Goal: Information Seeking & Learning: Understand process/instructions

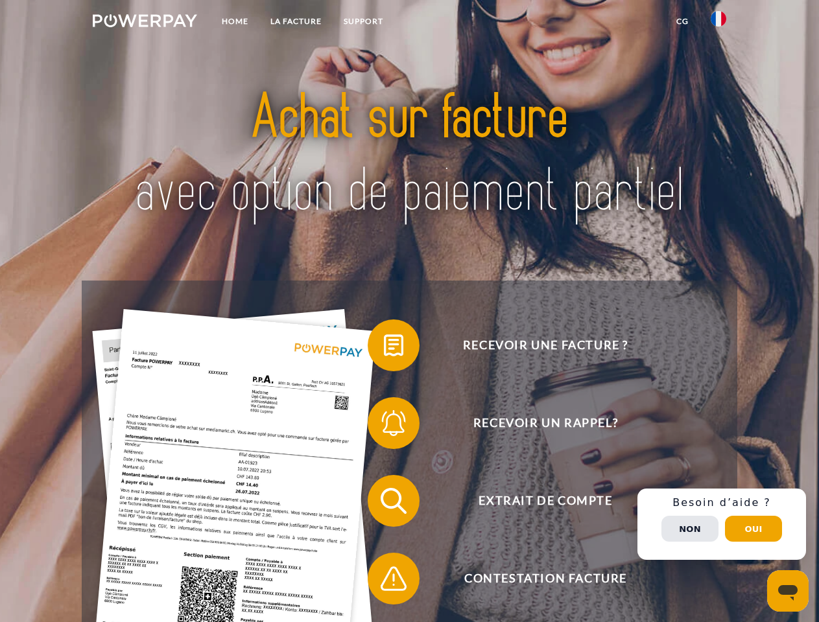
click at [145, 23] on img at bounding box center [145, 20] width 104 height 13
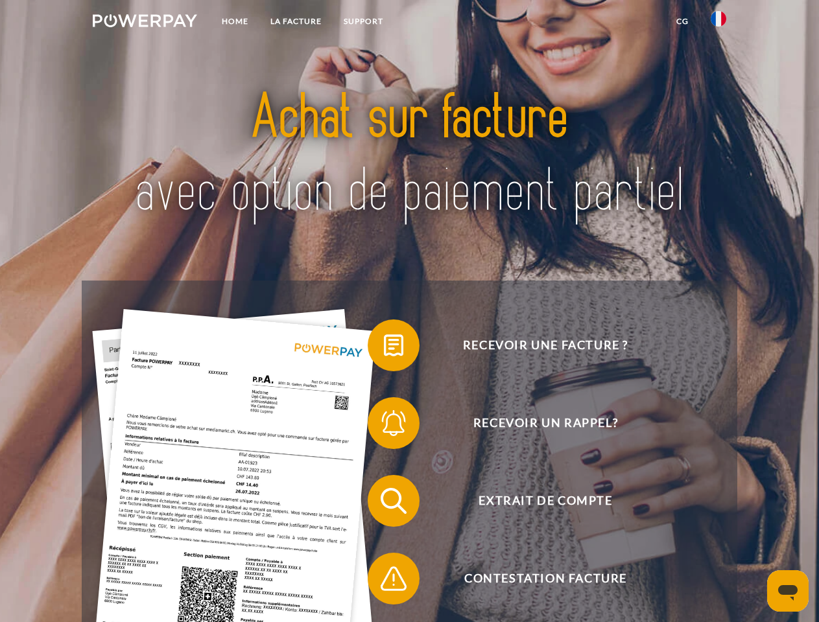
click at [718, 23] on img at bounding box center [719, 19] width 16 height 16
click at [682, 21] on link "CG" at bounding box center [682, 21] width 34 height 23
click at [384, 348] on span at bounding box center [374, 345] width 65 height 65
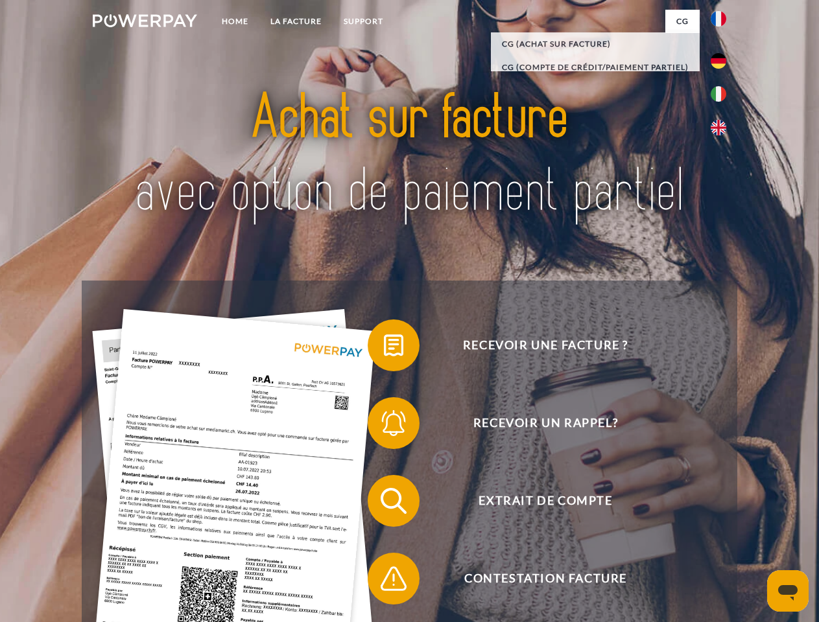
click at [384, 426] on span at bounding box center [374, 423] width 65 height 65
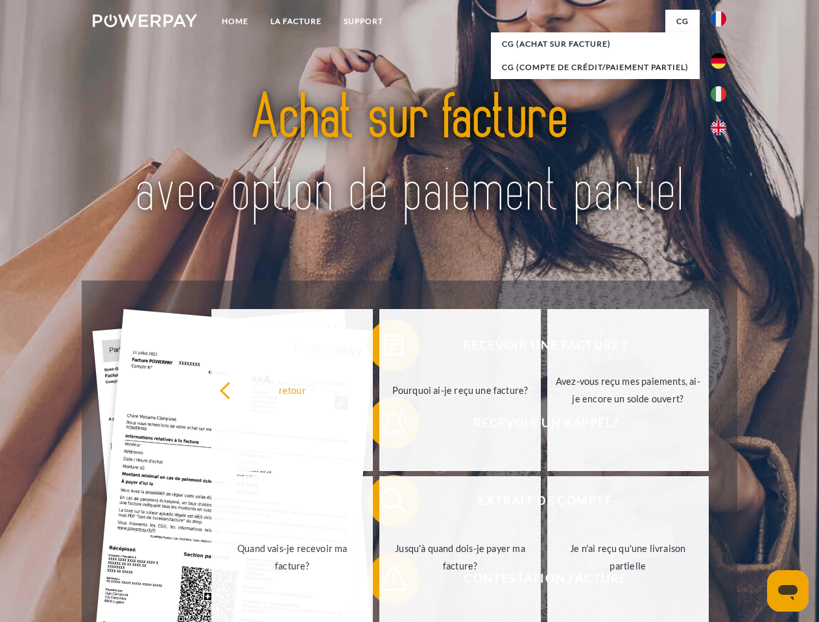
click at [384, 504] on link "Jusqu'à quand dois-je payer ma facture?" at bounding box center [459, 557] width 161 height 162
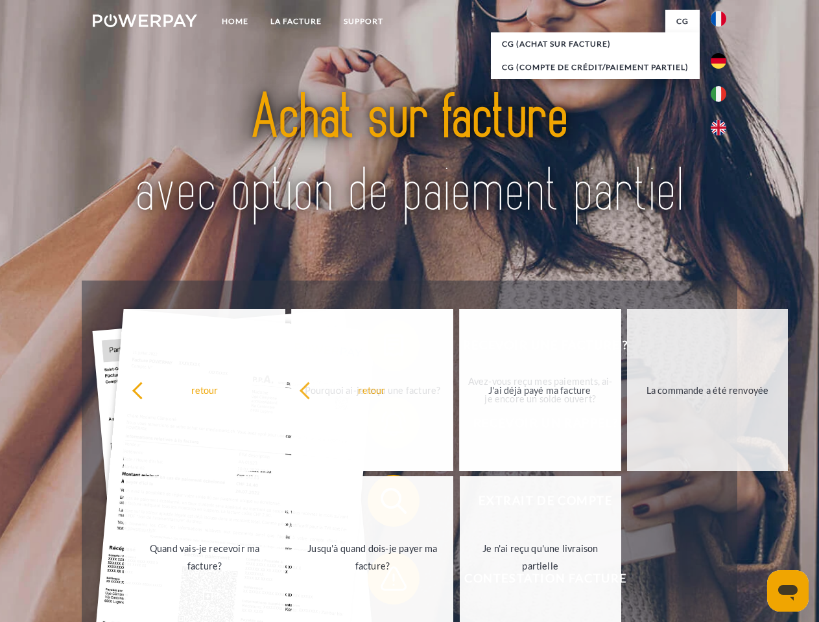
click at [384, 582] on span at bounding box center [374, 578] width 65 height 65
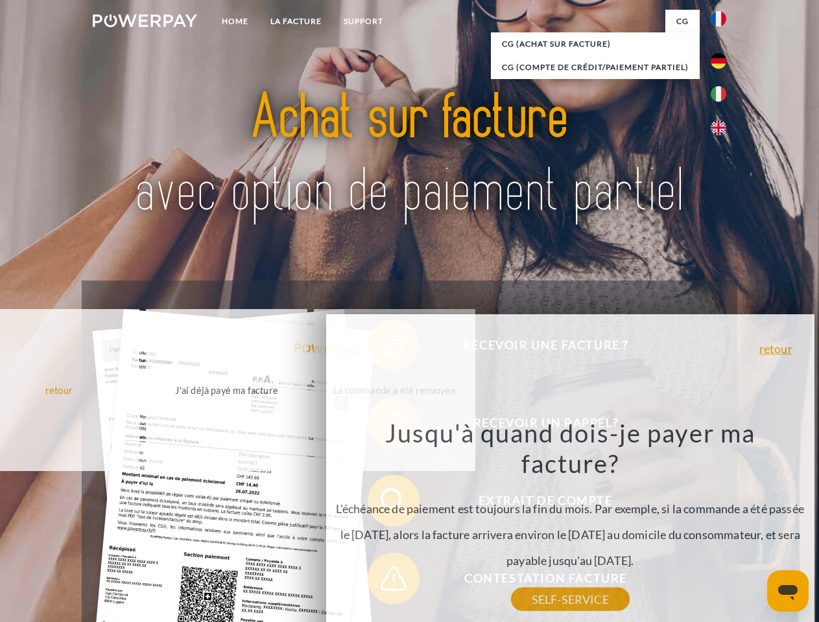
click at [722, 524] on div "Recevoir une facture ? Recevoir un rappel? Extrait de compte retour" at bounding box center [409, 540] width 655 height 519
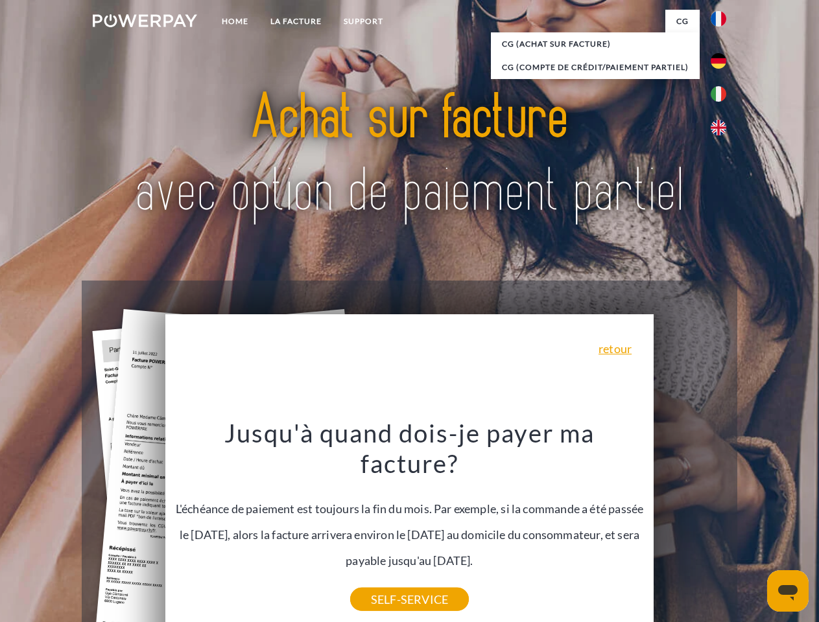
click at [690, 527] on span "Extrait de compte" at bounding box center [545, 501] width 318 height 52
click at [753, 529] on header "Home LA FACTURE Support" at bounding box center [409, 447] width 819 height 895
